Goal: Communication & Community: Ask a question

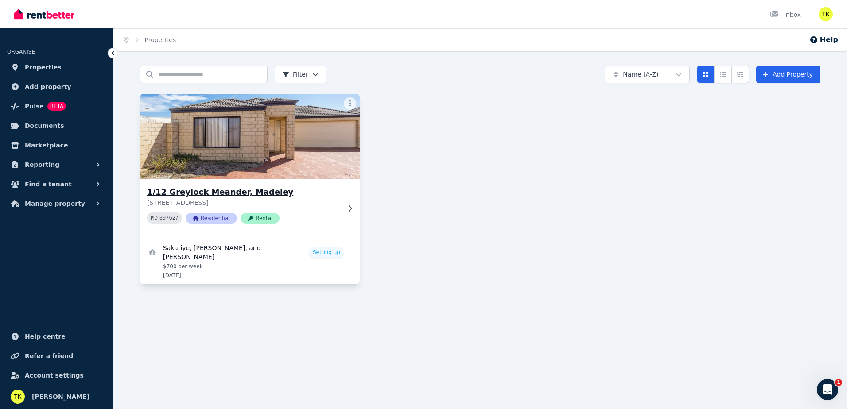
click at [268, 128] on img at bounding box center [250, 137] width 231 height 90
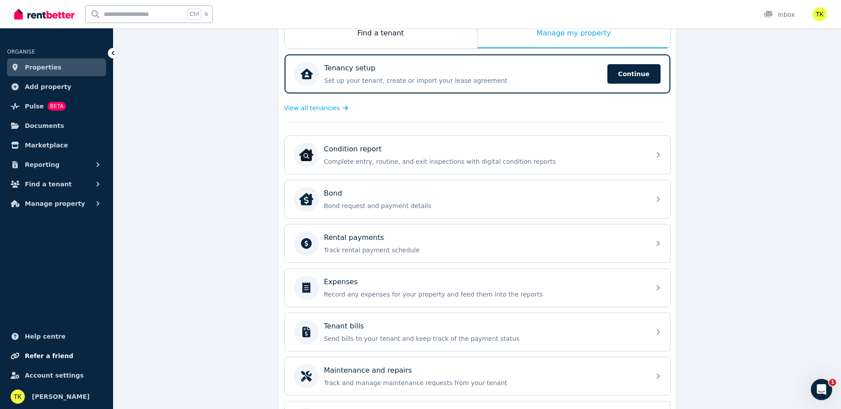
scroll to position [177, 0]
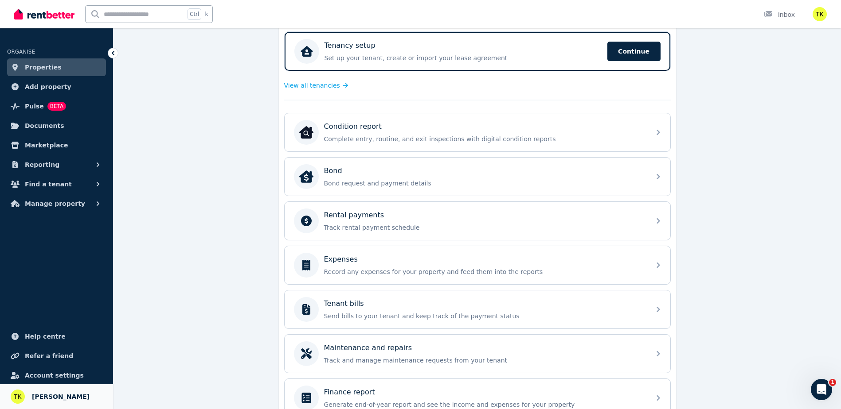
click at [34, 392] on span "[PERSON_NAME]" at bounding box center [61, 397] width 58 height 11
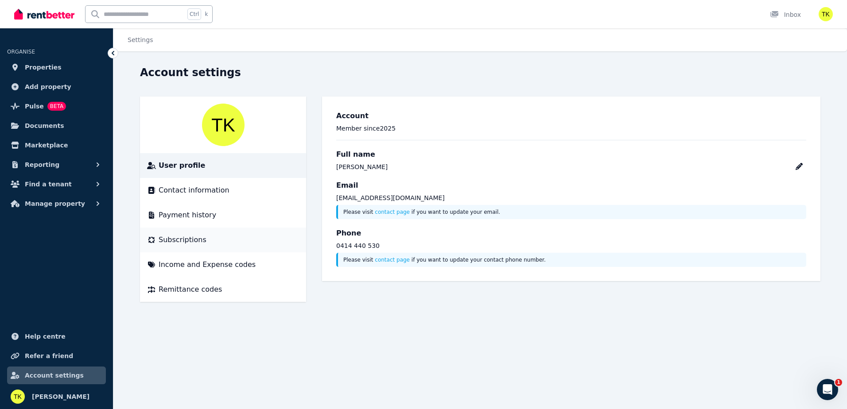
click at [184, 241] on span "Subscriptions" at bounding box center [183, 240] width 48 height 11
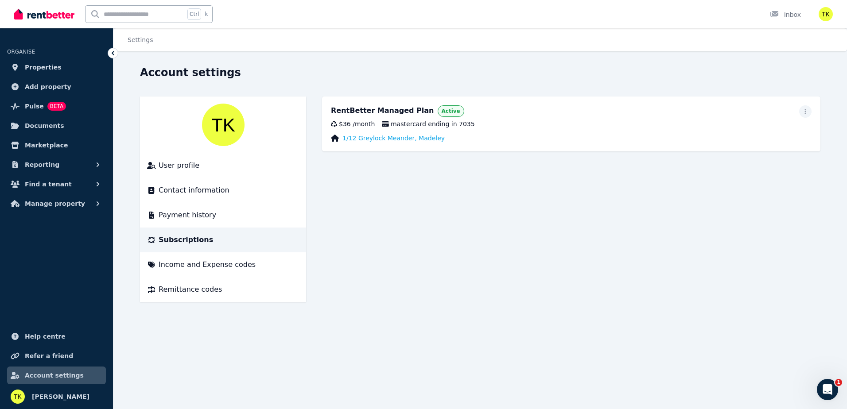
click at [50, 8] on img at bounding box center [44, 14] width 60 height 13
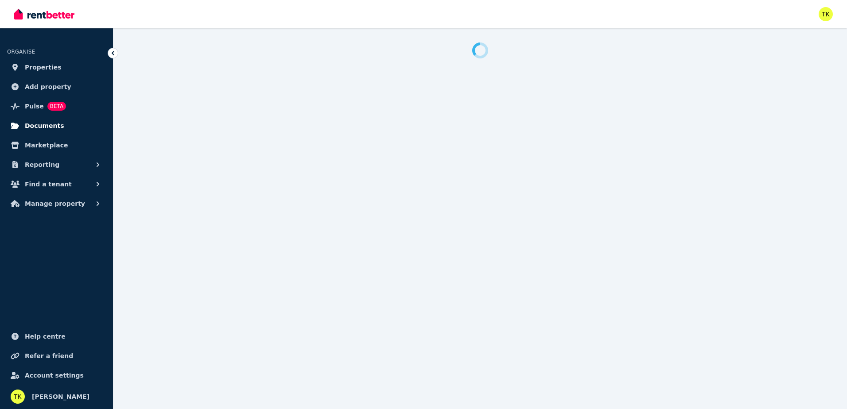
click at [51, 123] on span "Documents" at bounding box center [44, 126] width 39 height 11
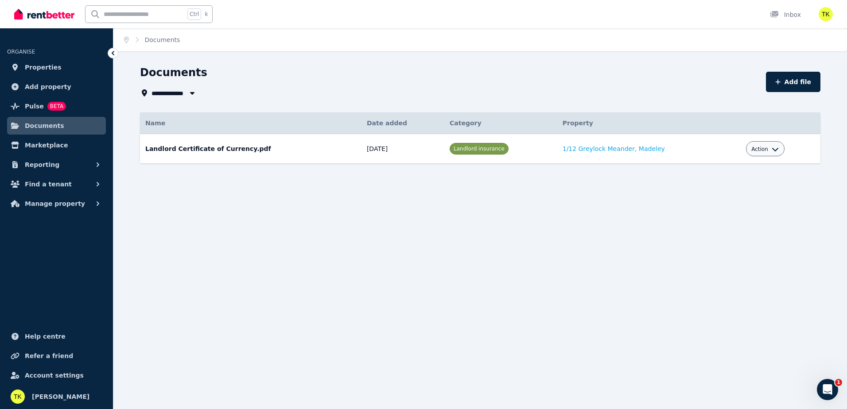
click at [759, 143] on div "Action" at bounding box center [765, 148] width 39 height 15
click at [758, 150] on span "Action" at bounding box center [760, 149] width 17 height 7
click at [584, 92] on div "**********" at bounding box center [450, 93] width 621 height 11
click at [37, 148] on span "Marketplace" at bounding box center [46, 145] width 43 height 11
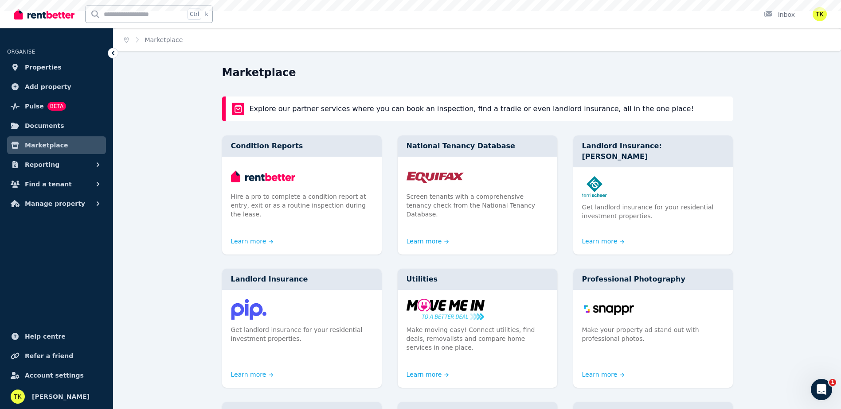
click at [47, 163] on span "Reporting" at bounding box center [42, 165] width 35 height 11
click at [38, 115] on ul "ORGANISE Properties Add property Pulse BETA Documents Marketplace Reporting Pay…" at bounding box center [56, 143] width 113 height 213
click at [40, 73] on link "Properties" at bounding box center [56, 67] width 99 height 18
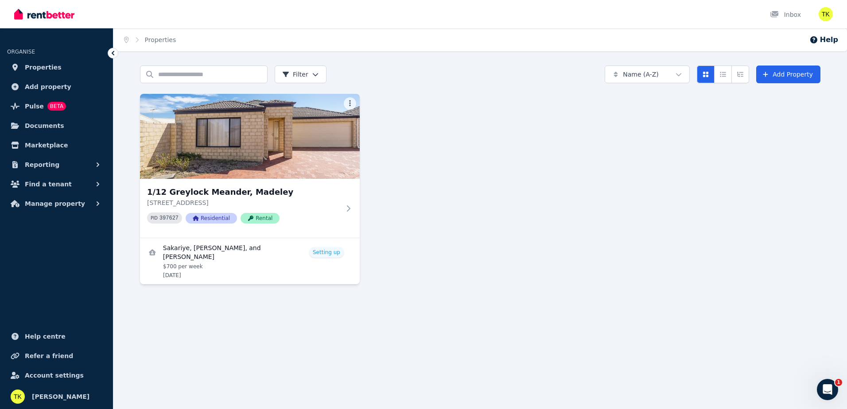
click at [840, 391] on div "Home Properties Help Search properties Filter Name (A-Z) Add Property 1/12 Grey…" at bounding box center [423, 204] width 847 height 409
click at [829, 386] on icon "Open Intercom Messenger" at bounding box center [826, 389] width 15 height 15
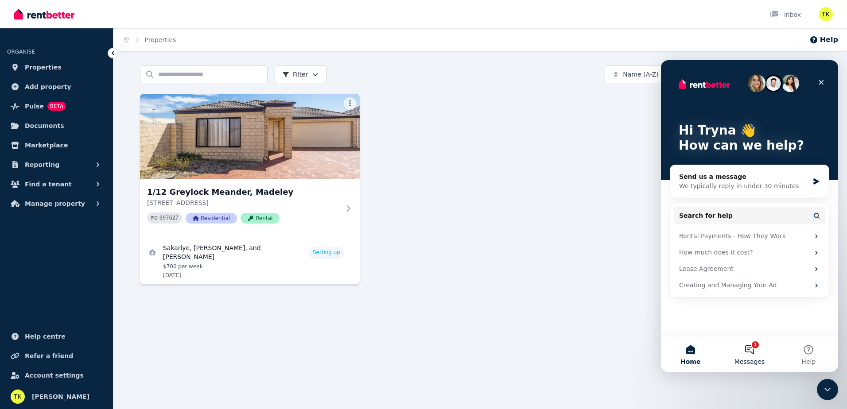
click at [763, 358] on button "1 Messages" at bounding box center [749, 354] width 59 height 35
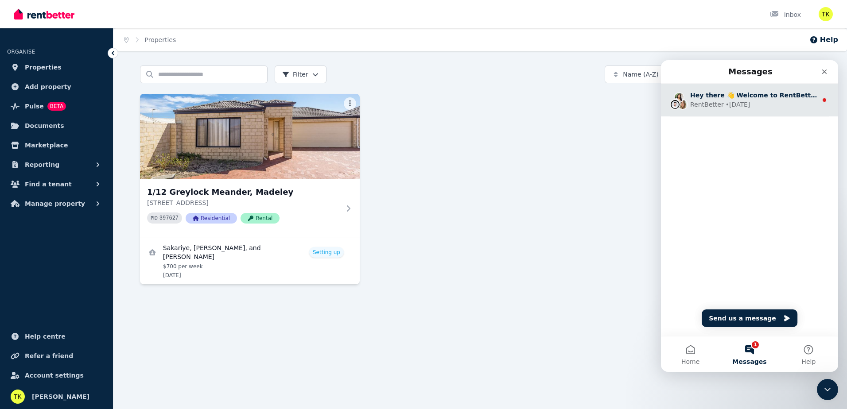
click at [759, 104] on div "RentBetter • 5w ago" at bounding box center [753, 104] width 127 height 9
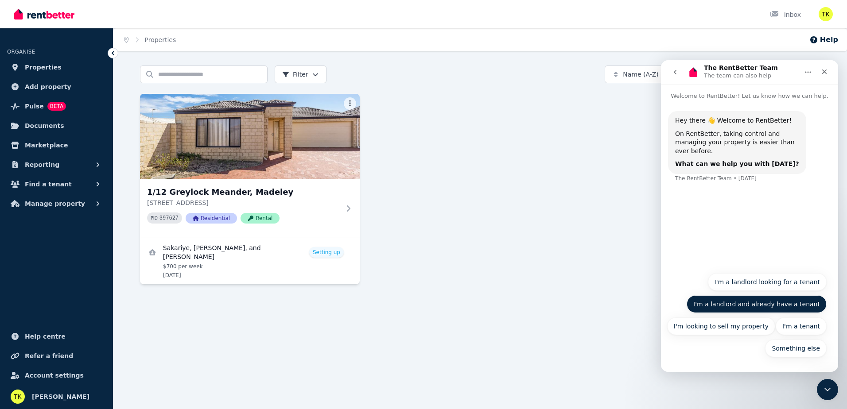
click at [740, 308] on button "I'm a landlord and already have a tenant" at bounding box center [757, 305] width 140 height 18
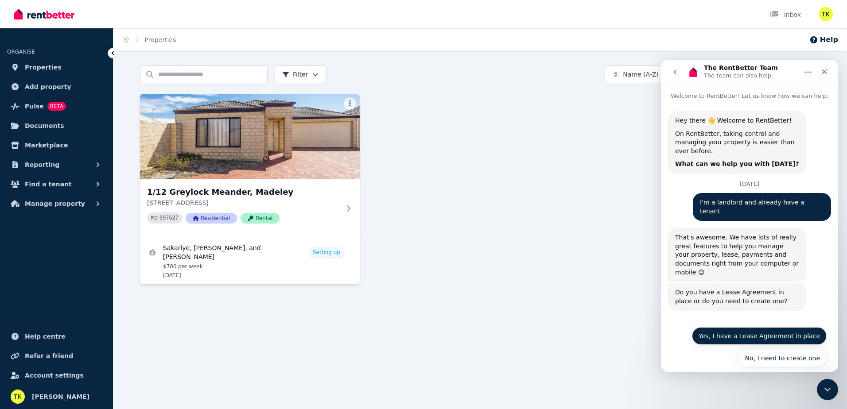
click at [784, 327] on button "Yes, I have a Lease Agreement in place" at bounding box center [759, 336] width 135 height 18
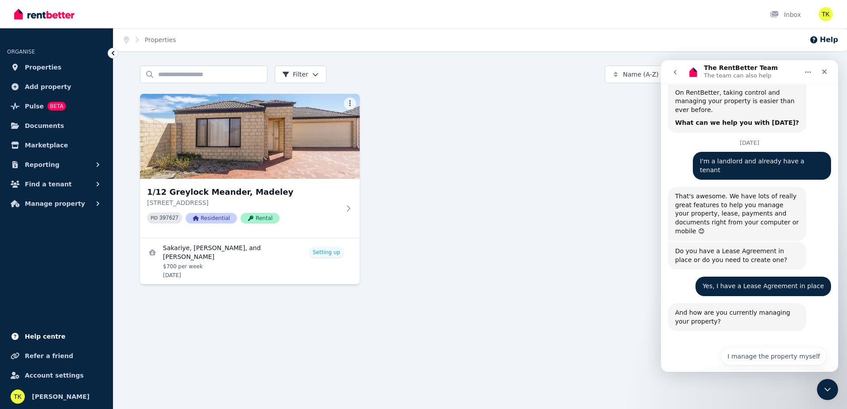
scroll to position [67, 0]
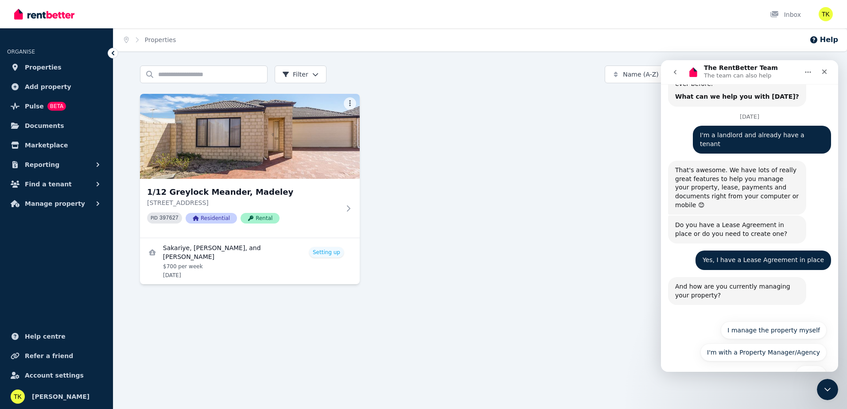
drag, startPoint x: 752, startPoint y: 306, endPoint x: 666, endPoint y: 306, distance: 86.0
click at [672, 316] on div "Other I manage the property myself I'm with a Property Manager/Agency Other" at bounding box center [749, 353] width 177 height 75
click at [721, 344] on button "I'm with a Property Manager/Agency" at bounding box center [764, 353] width 126 height 18
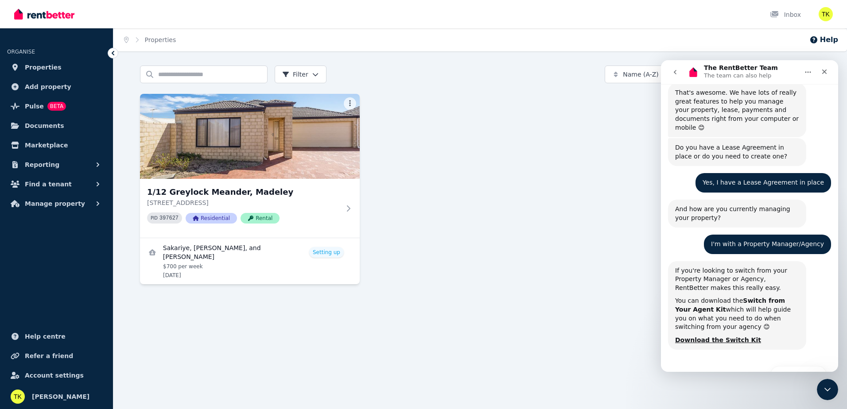
scroll to position [147, 0]
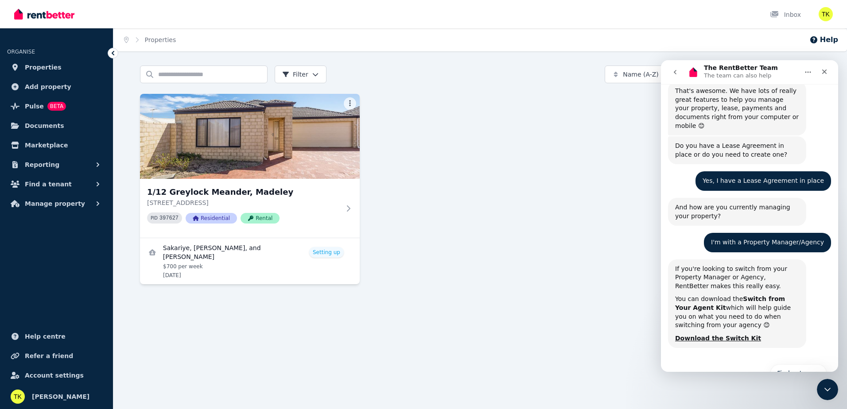
click at [700, 265] on div "If you're looking to switch from your Property Manager or Agency, RentBetter ma…" at bounding box center [737, 278] width 124 height 26
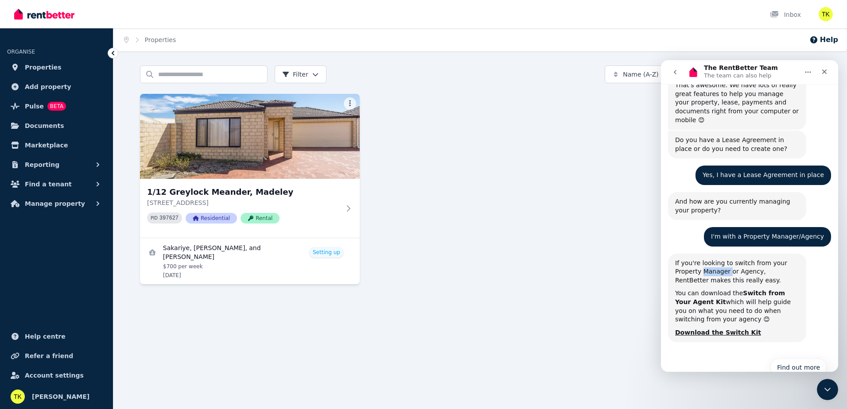
click at [700, 259] on div "If you're looking to switch from your Property Manager or Agency, RentBetter ma…" at bounding box center [737, 272] width 124 height 26
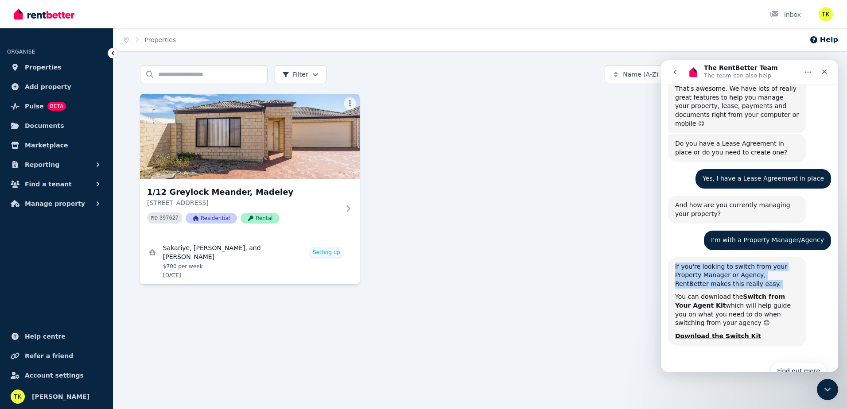
click at [700, 263] on div "If you're looking to switch from your Property Manager or Agency, RentBetter ma…" at bounding box center [737, 276] width 124 height 26
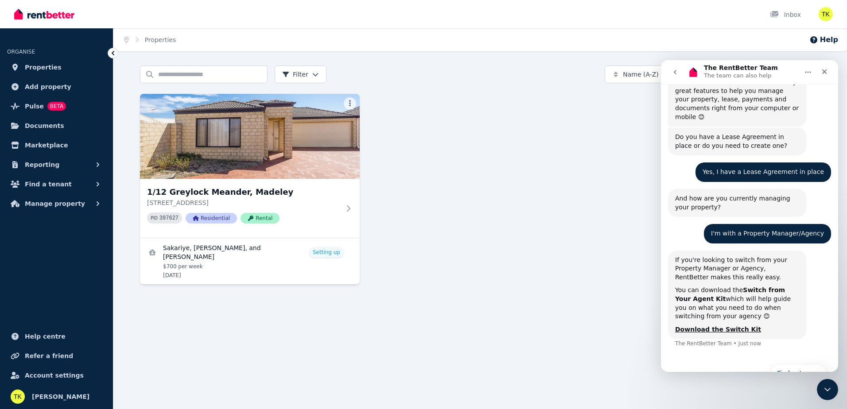
drag, startPoint x: 700, startPoint y: 252, endPoint x: 702, endPoint y: 286, distance: 34.7
click at [702, 286] on div "You can download the Switch from Your Agent Kit which will help guide you on wh…" at bounding box center [737, 303] width 124 height 35
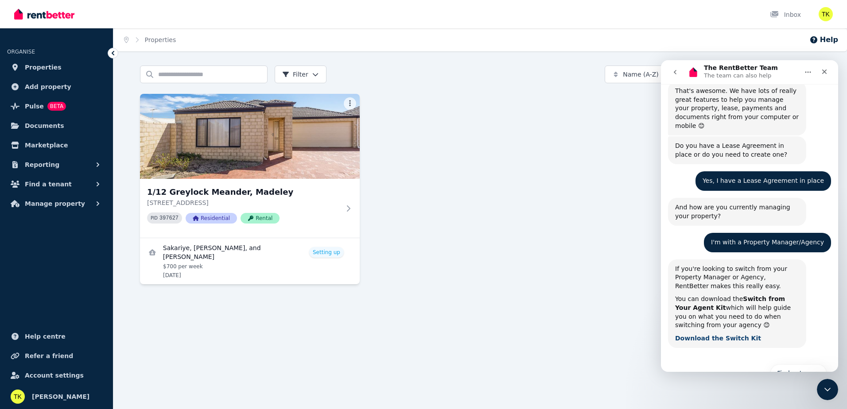
click at [723, 335] on b "Download the Switch Kit" at bounding box center [718, 338] width 86 height 7
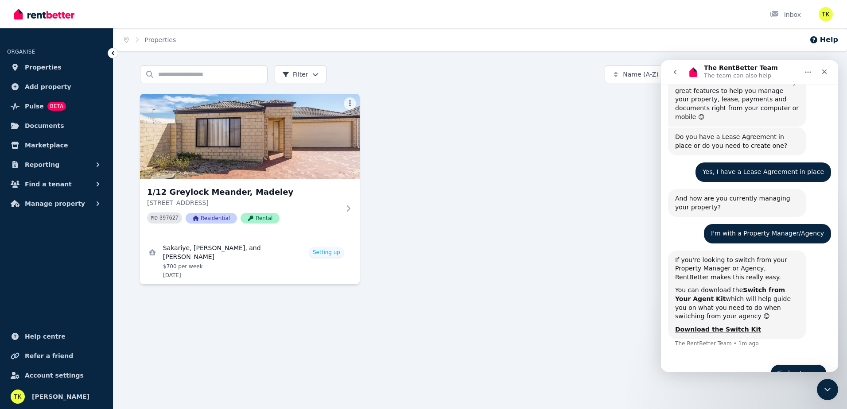
click at [808, 365] on button "Find out more" at bounding box center [799, 374] width 56 height 18
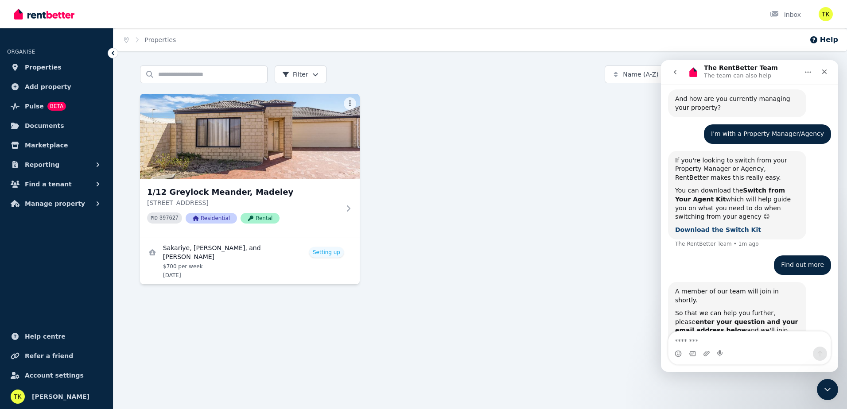
scroll to position [287, 0]
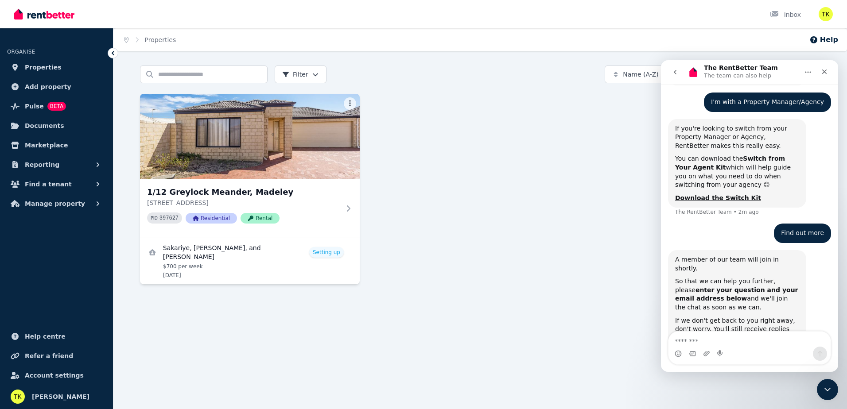
click at [737, 339] on textarea "Message…" at bounding box center [750, 339] width 162 height 15
type textarea "**********"
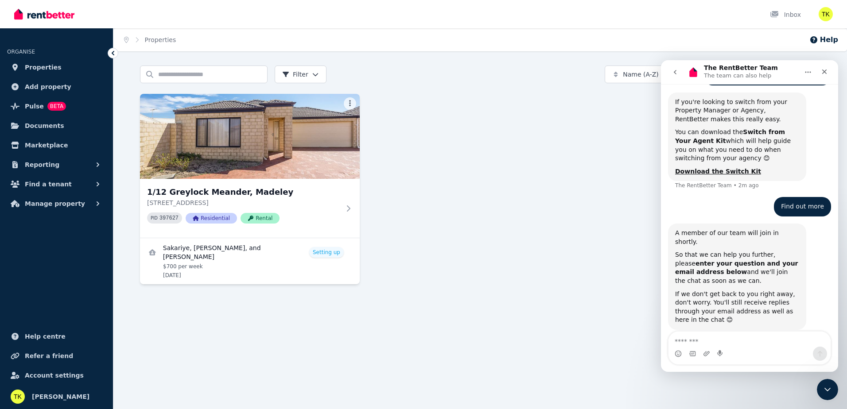
click at [602, 242] on div "1/12 Greylock Meander, Madeley 1/12 Greylock Meander, Madeley WA 6065 PID 39762…" at bounding box center [480, 189] width 681 height 191
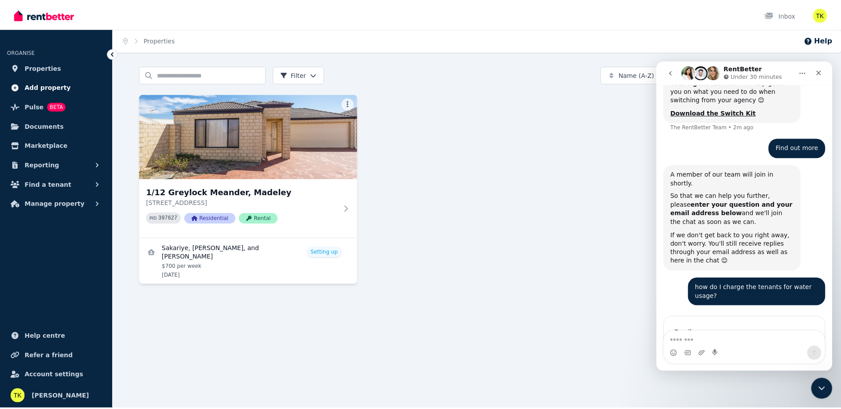
scroll to position [397, 0]
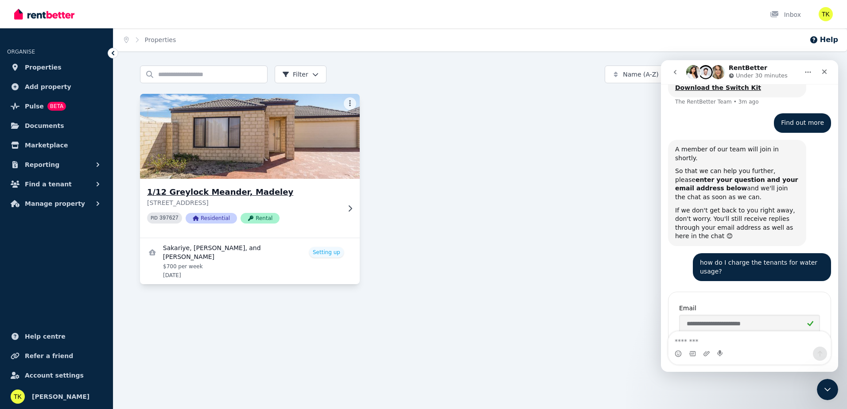
click at [195, 119] on img at bounding box center [250, 137] width 231 height 90
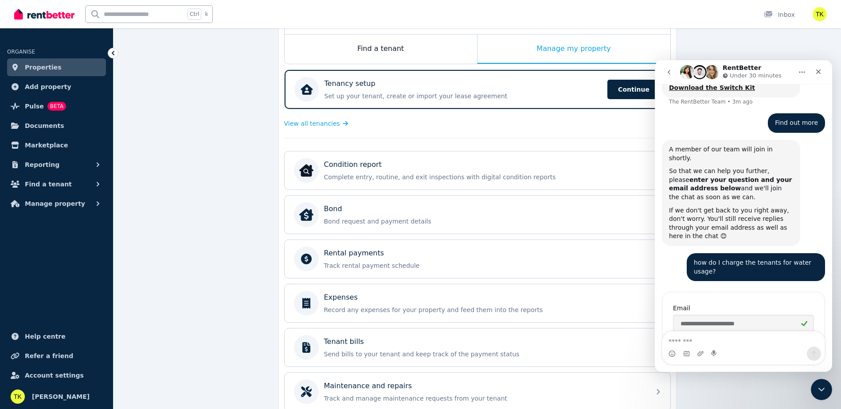
scroll to position [225, 0]
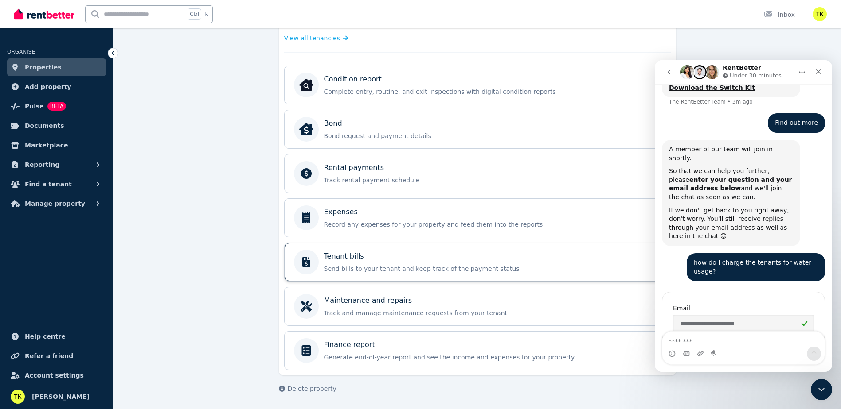
click at [297, 252] on div "Tenant bills Send bills to your tenant and keep track of the payment status" at bounding box center [469, 262] width 351 height 25
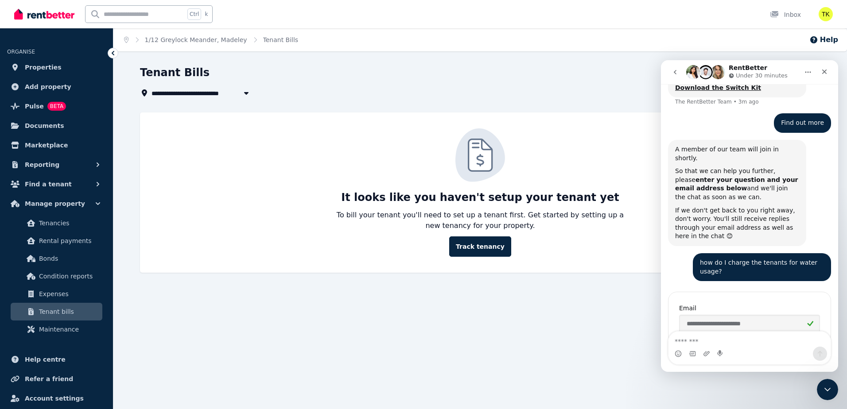
click at [43, 12] on img at bounding box center [44, 14] width 60 height 13
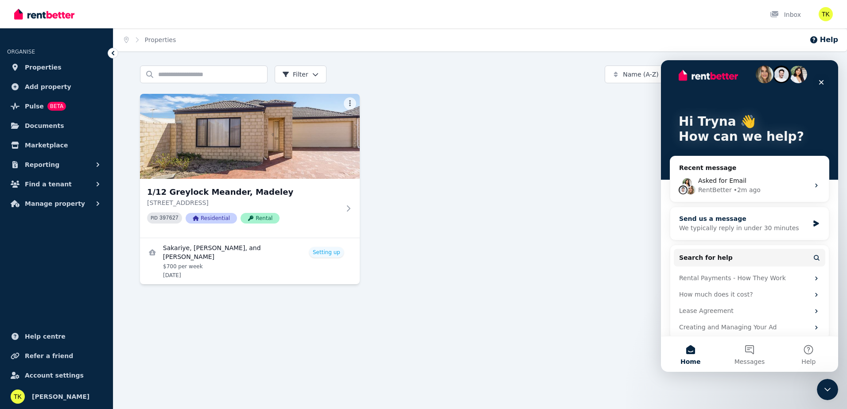
scroll to position [17, 0]
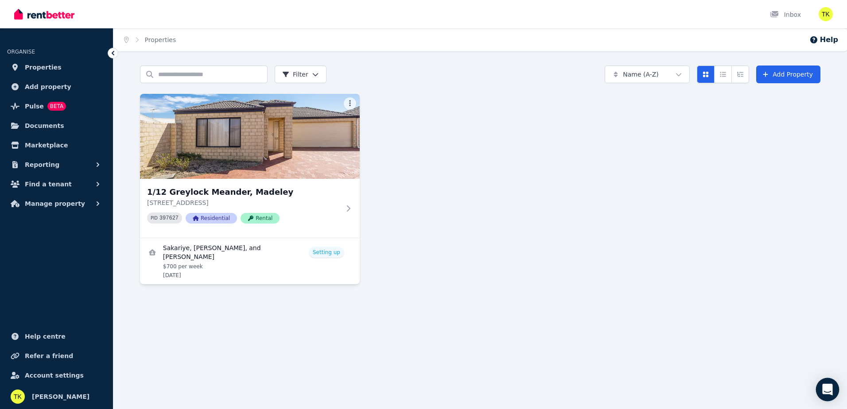
click at [836, 391] on div "Open Intercom Messenger" at bounding box center [827, 389] width 23 height 23
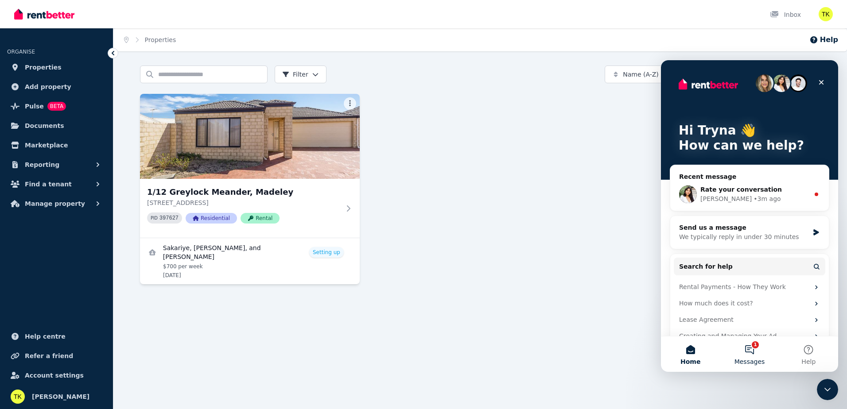
click at [773, 358] on button "1 Messages" at bounding box center [749, 354] width 59 height 35
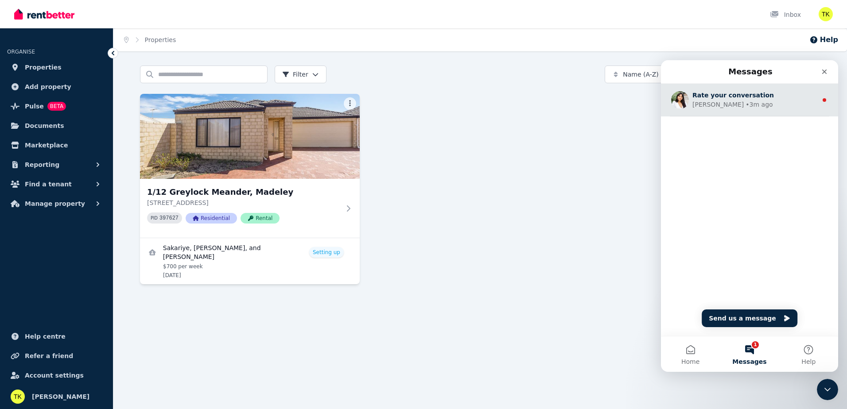
click at [692, 101] on div "Rate your conversation [PERSON_NAME] • 3m ago" at bounding box center [749, 100] width 177 height 33
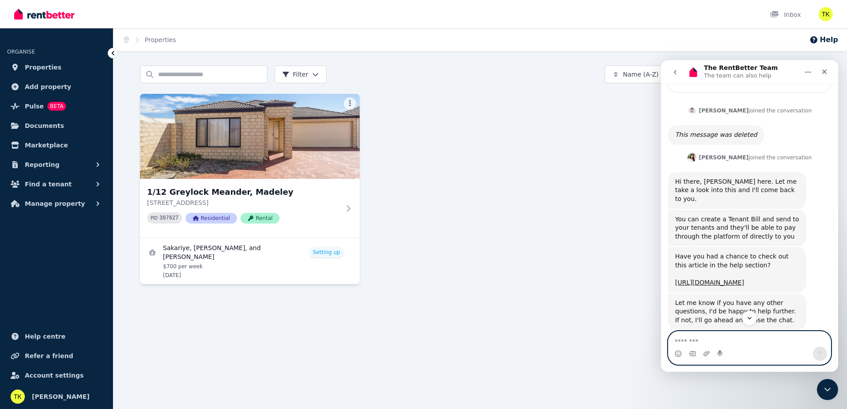
scroll to position [655, 0]
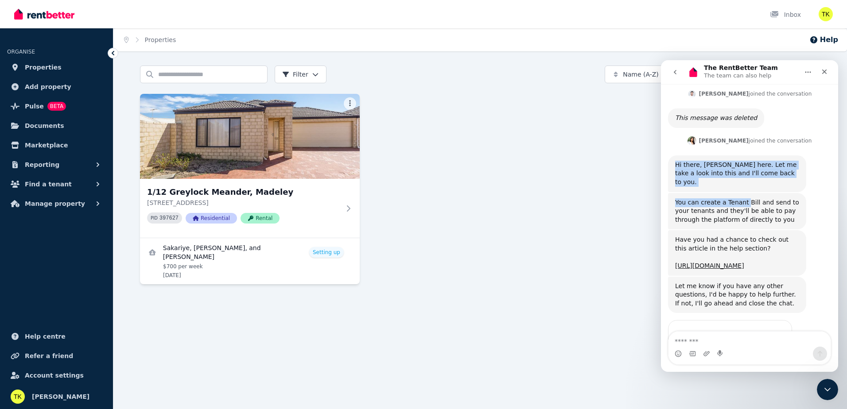
drag, startPoint x: 674, startPoint y: 110, endPoint x: 741, endPoint y: 141, distance: 74.7
click at [741, 199] on div "You can create a Tenant Bill and send to your tenants and they'll be able to pa…" at bounding box center [737, 212] width 124 height 26
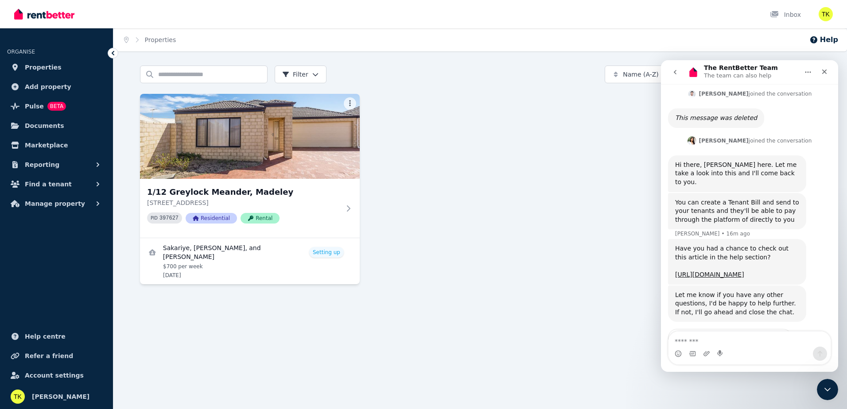
scroll to position [664, 0]
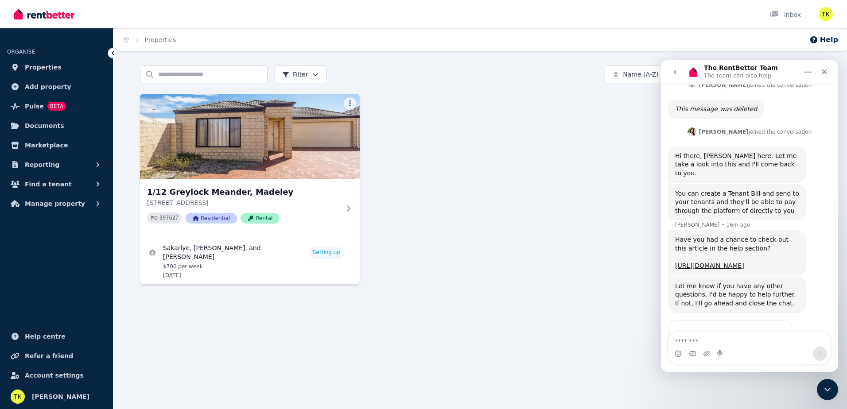
click at [814, 230] on div "Have you had a chance to check out this article in the help section? [URL][DOMA…" at bounding box center [749, 253] width 163 height 46
click at [707, 152] on div "Hi there, [PERSON_NAME] here. Let me take a look into this and I'll come back t…" at bounding box center [737, 165] width 124 height 26
drag, startPoint x: 707, startPoint y: 109, endPoint x: 706, endPoint y: 116, distance: 6.7
click at [706, 152] on div "Hi there, [PERSON_NAME] here. Let me take a look into this and I'll come back t…" at bounding box center [737, 165] width 124 height 26
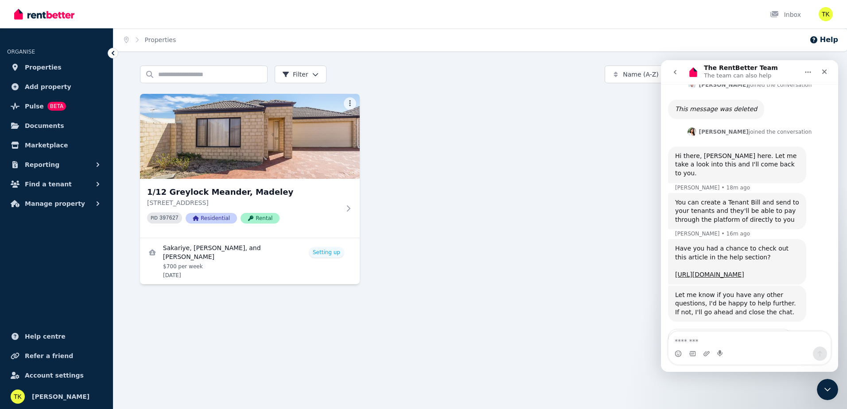
click at [696, 152] on div "Hi there, [PERSON_NAME] here. Let me take a look into this and I'll come back t…" at bounding box center [737, 165] width 124 height 26
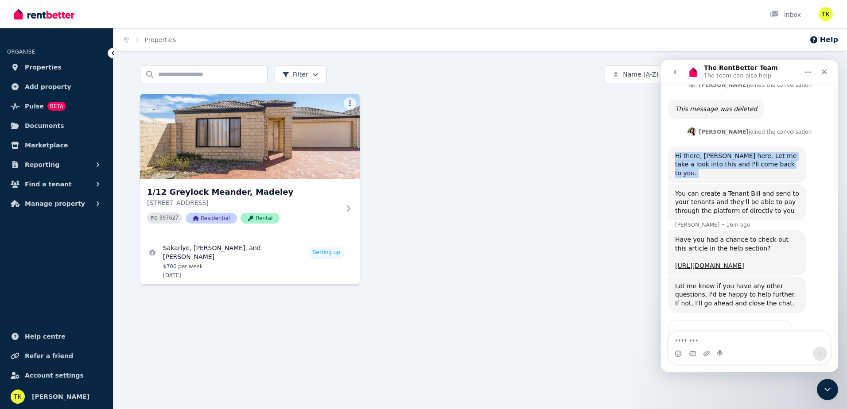
drag, startPoint x: 696, startPoint y: 105, endPoint x: 691, endPoint y: 108, distance: 5.8
click at [693, 152] on div "Hi there, [PERSON_NAME] here. Let me take a look into this and I'll come back t…" at bounding box center [737, 165] width 124 height 26
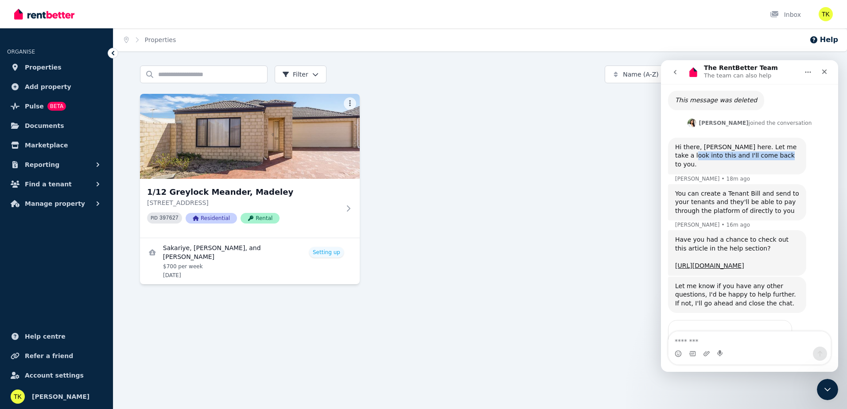
drag, startPoint x: 676, startPoint y: 105, endPoint x: 762, endPoint y: 113, distance: 86.3
click at [762, 138] on div "Hi there, [PERSON_NAME] here. Let me take a look into this and I'll come back t…" at bounding box center [737, 156] width 138 height 37
drag, startPoint x: 779, startPoint y: 108, endPoint x: 677, endPoint y: 92, distance: 104.0
click at [677, 138] on div "Hi there, [PERSON_NAME] here. Let me take a look into this and I'll come back t…" at bounding box center [737, 156] width 138 height 37
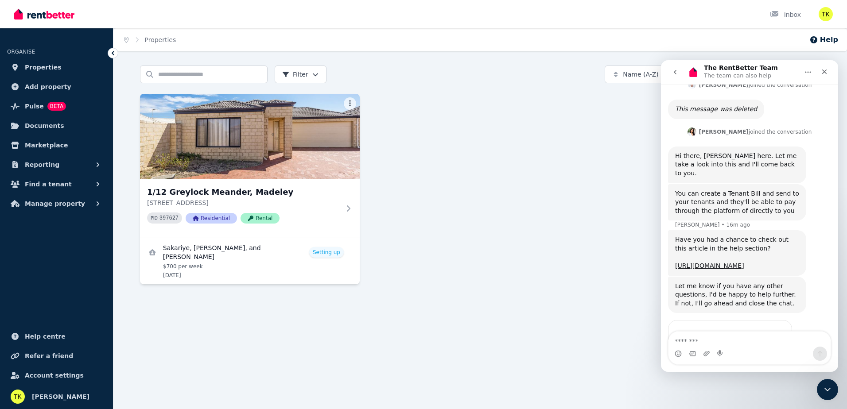
click at [676, 152] on div "Hi there, [PERSON_NAME] here. Let me take a look into this and I'll come back t…" at bounding box center [737, 165] width 124 height 26
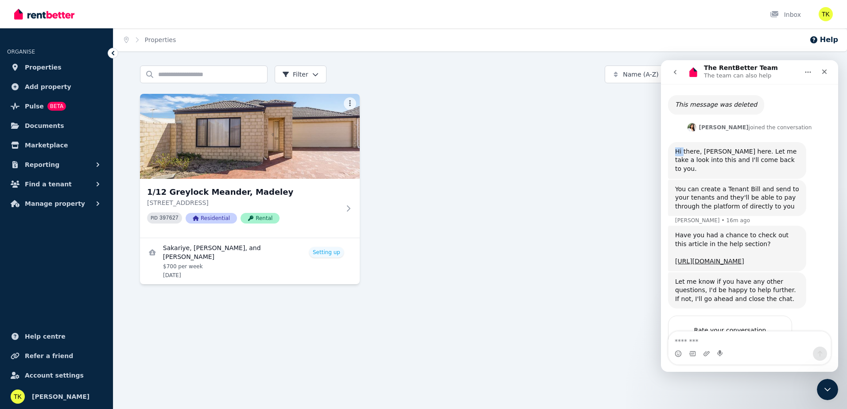
click at [676, 148] on div "Hi there, [PERSON_NAME] here. Let me take a look into this and I'll come back t…" at bounding box center [737, 161] width 124 height 26
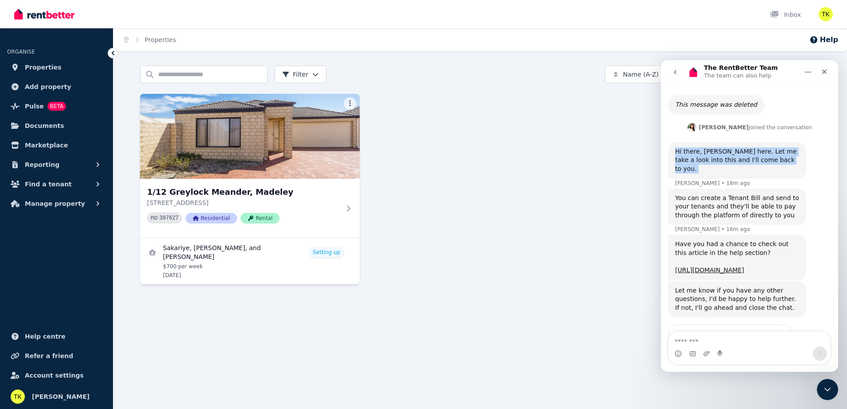
drag, startPoint x: 676, startPoint y: 100, endPoint x: 676, endPoint y: 108, distance: 8.0
click at [676, 148] on div "Hi there, [PERSON_NAME] here. Let me take a look into this and I'll come back t…" at bounding box center [737, 161] width 124 height 26
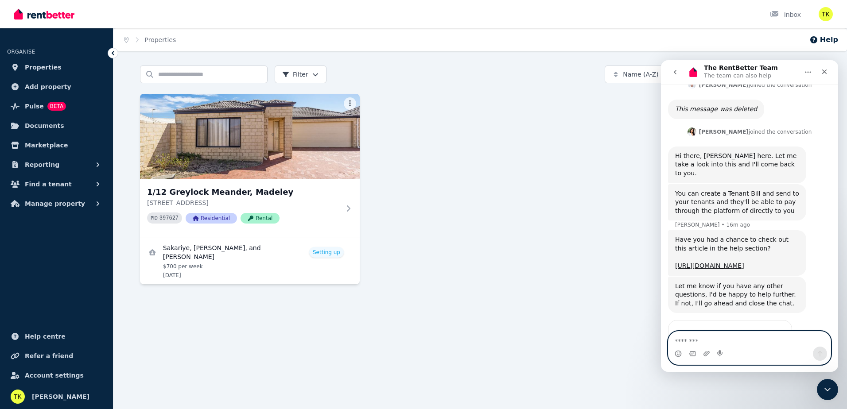
click at [729, 336] on textarea "Message…" at bounding box center [750, 339] width 162 height 15
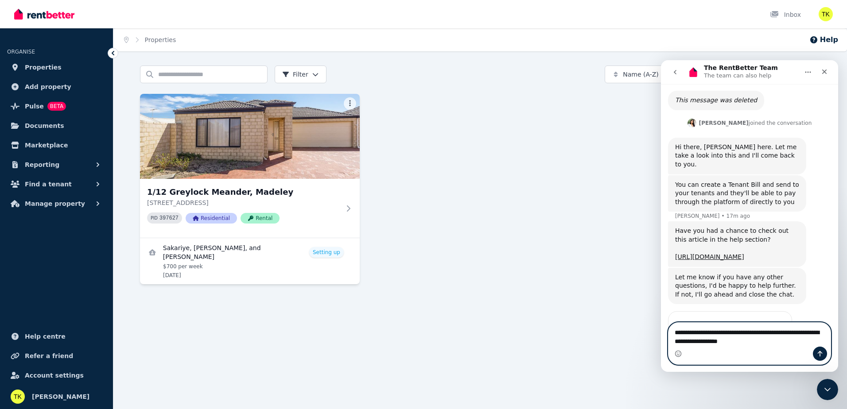
type textarea "**********"
